Goal: Transaction & Acquisition: Purchase product/service

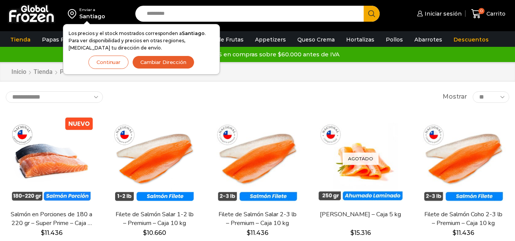
click at [107, 63] on button "Continuar" at bounding box center [108, 62] width 40 height 13
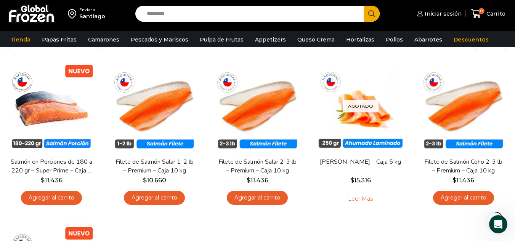
scroll to position [46, 0]
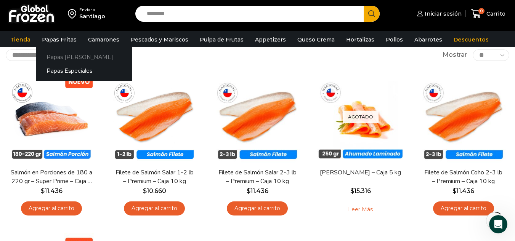
click at [60, 55] on link "Papas [PERSON_NAME]" at bounding box center [84, 57] width 96 height 14
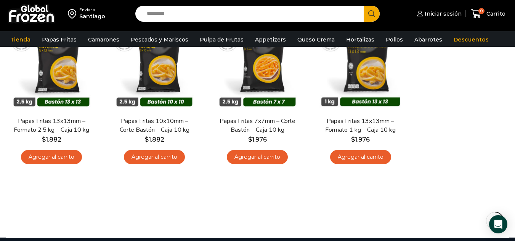
scroll to position [107, 0]
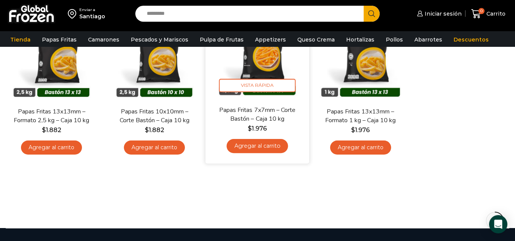
click at [253, 145] on link "Agregar al carrito" at bounding box center [257, 146] width 61 height 14
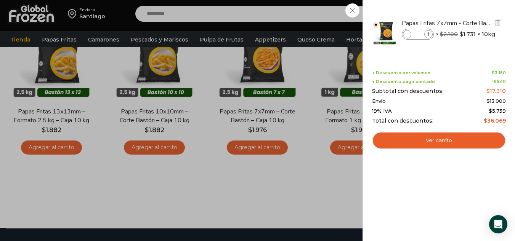
click at [428, 32] on icon at bounding box center [429, 34] width 4 height 4
type input "*"
click at [428, 32] on icon at bounding box center [429, 34] width 4 height 4
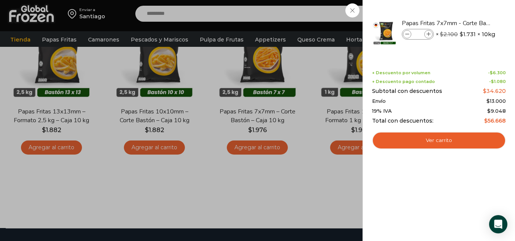
click at [428, 32] on icon at bounding box center [429, 34] width 4 height 4
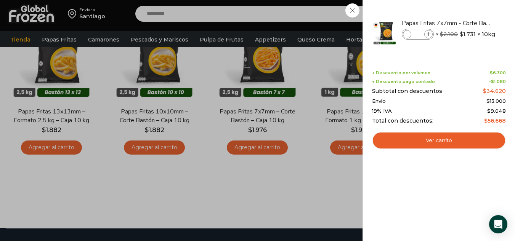
click at [428, 32] on icon at bounding box center [429, 34] width 4 height 4
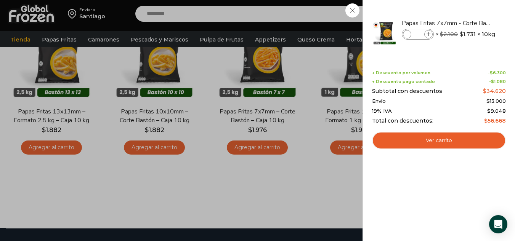
type input "**"
click at [406, 34] on icon at bounding box center [407, 34] width 4 height 4
type input "**"
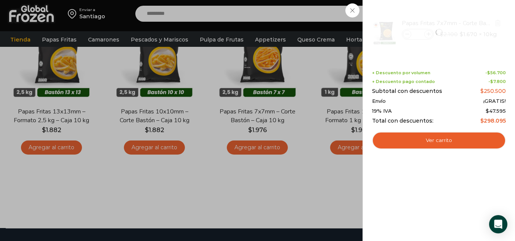
click at [406, 34] on div at bounding box center [439, 32] width 135 height 42
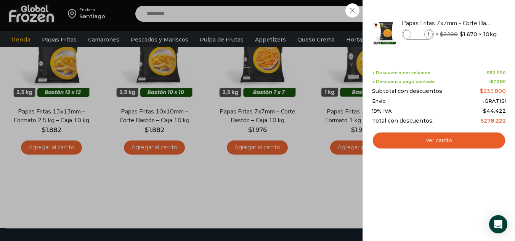
click at [406, 34] on icon at bounding box center [407, 34] width 4 height 4
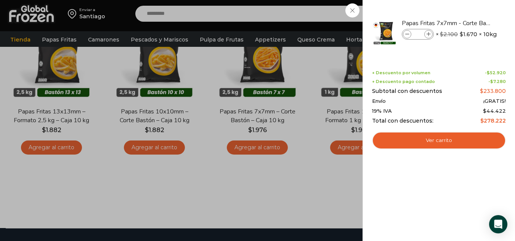
click at [406, 34] on icon at bounding box center [407, 34] width 4 height 4
type input "*"
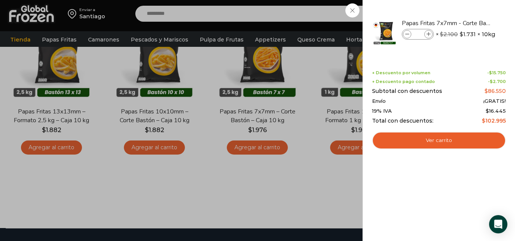
click at [470, 9] on div "5 Carrito 5 5 Shopping Cart *" at bounding box center [489, 14] width 38 height 18
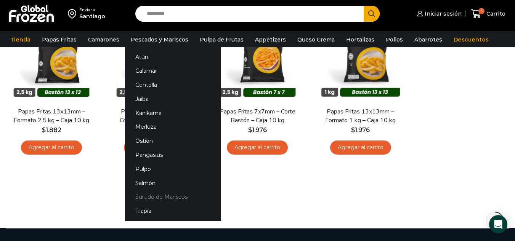
click at [150, 200] on link "Surtido de Mariscos" at bounding box center [173, 197] width 96 height 14
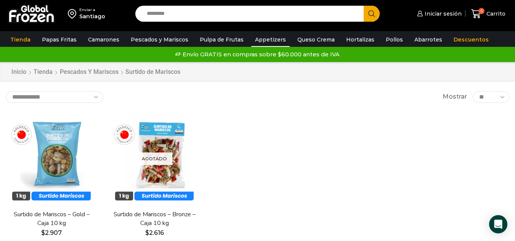
click at [268, 40] on link "Appetizers" at bounding box center [270, 39] width 39 height 14
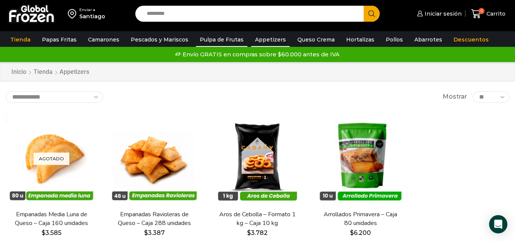
click at [206, 41] on link "Pulpa de Frutas" at bounding box center [221, 39] width 51 height 14
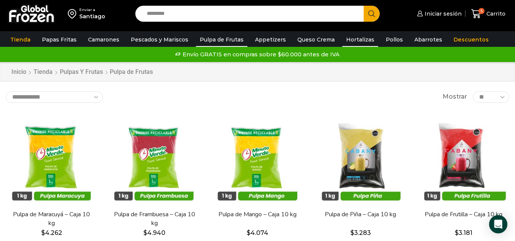
click at [343, 38] on link "Hortalizas" at bounding box center [361, 39] width 36 height 14
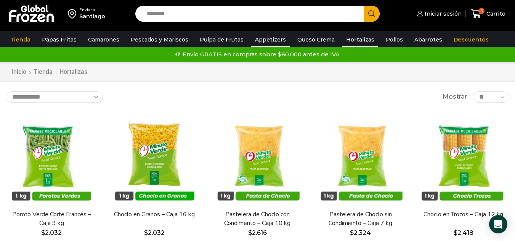
click at [258, 40] on link "Appetizers" at bounding box center [270, 39] width 39 height 14
